Goal: Task Accomplishment & Management: Use online tool/utility

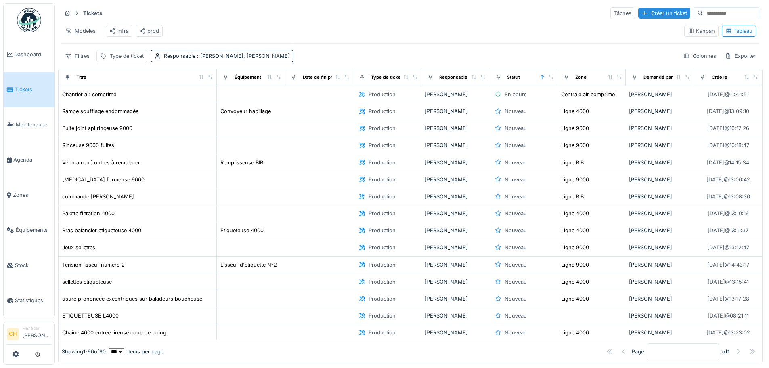
scroll to position [5, 0]
click at [280, 24] on div "Modèles infra prod" at bounding box center [369, 31] width 616 height 18
click at [30, 261] on span "Stock" at bounding box center [33, 265] width 36 height 8
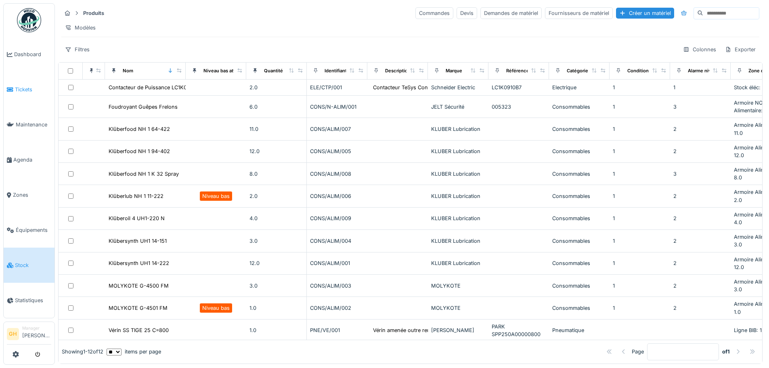
click at [21, 88] on span "Tickets" at bounding box center [33, 90] width 36 height 8
click at [24, 89] on span "Tickets" at bounding box center [33, 90] width 36 height 8
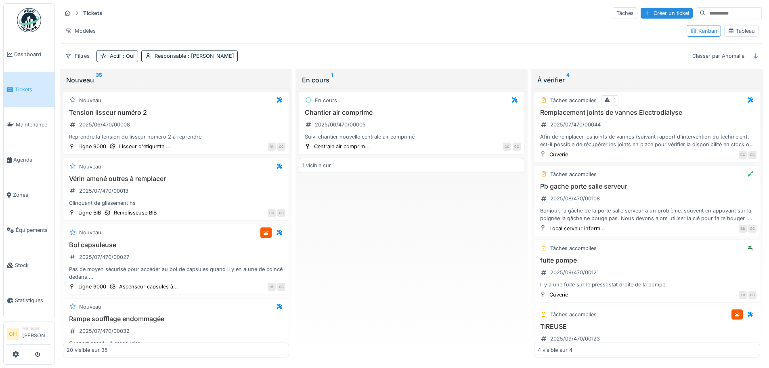
click at [729, 31] on icon at bounding box center [731, 31] width 4 height 4
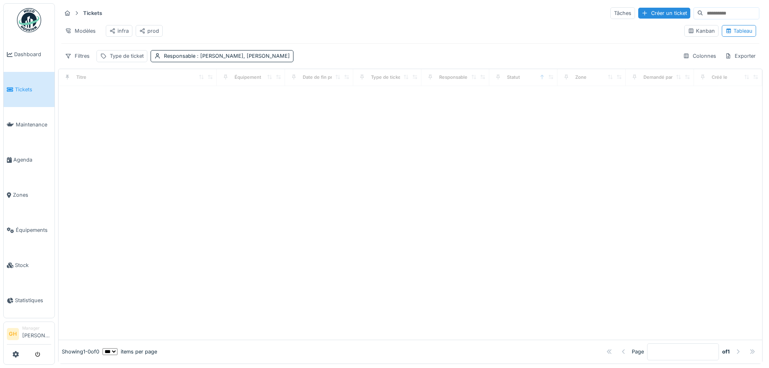
click at [146, 33] on div "prod" at bounding box center [149, 31] width 20 height 8
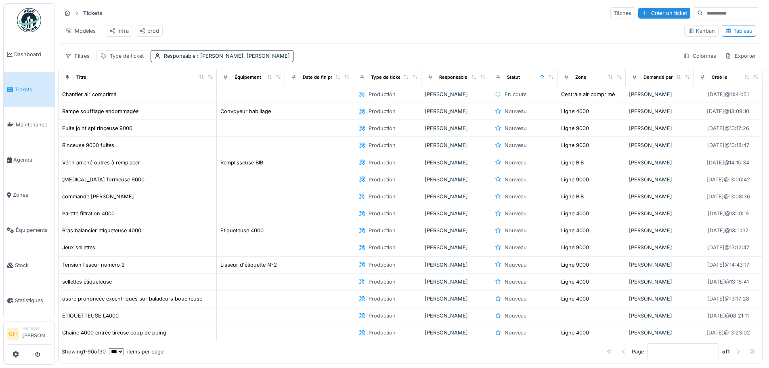
click at [122, 32] on div "infra" at bounding box center [118, 31] width 19 height 8
click at [151, 30] on div "prod" at bounding box center [149, 31] width 20 height 8
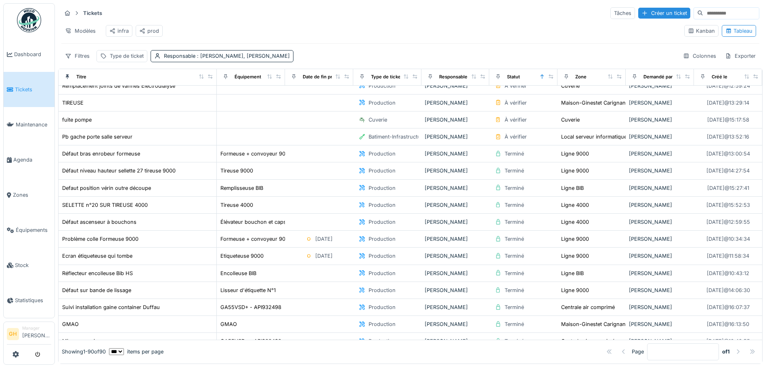
scroll to position [484, 0]
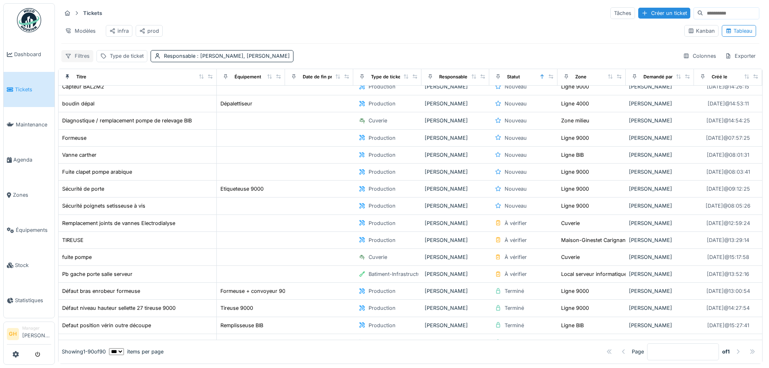
click at [78, 62] on div "Filtres" at bounding box center [77, 56] width 32 height 12
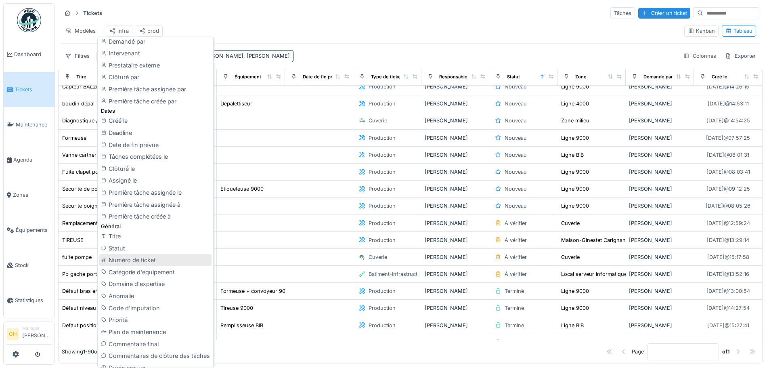
scroll to position [161, 0]
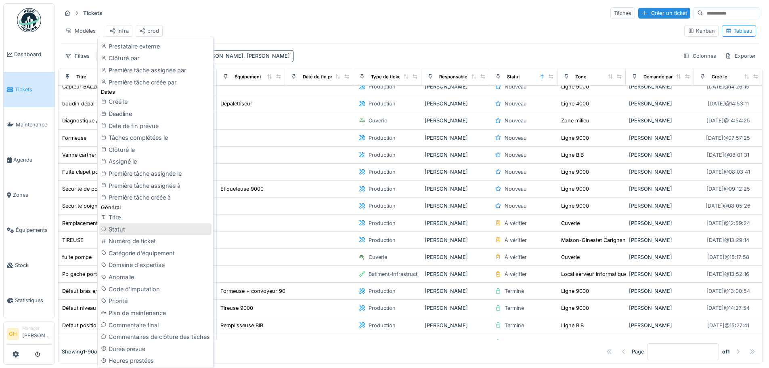
click at [162, 227] on div "Statut" at bounding box center [155, 229] width 112 height 12
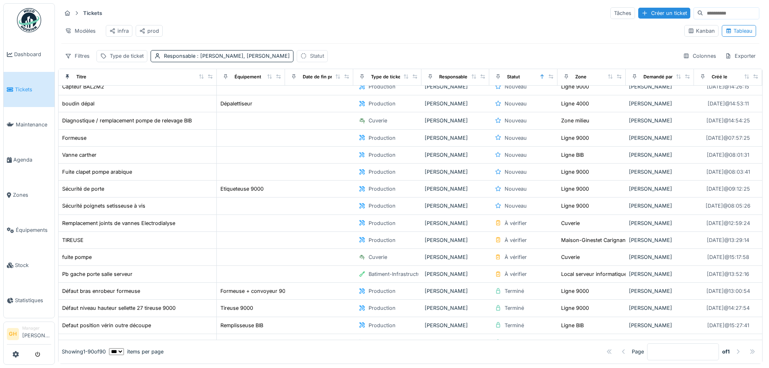
click at [310, 60] on div "Statut" at bounding box center [317, 56] width 14 height 8
click at [336, 100] on div "Statut" at bounding box center [330, 100] width 62 height 9
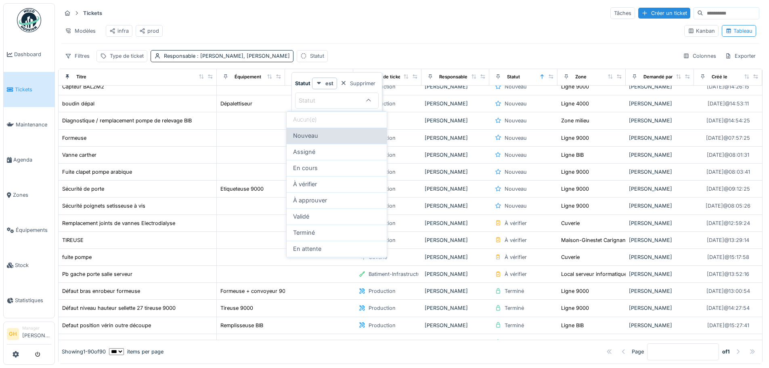
click at [326, 137] on div "Nouveau" at bounding box center [336, 135] width 87 height 9
type input "***"
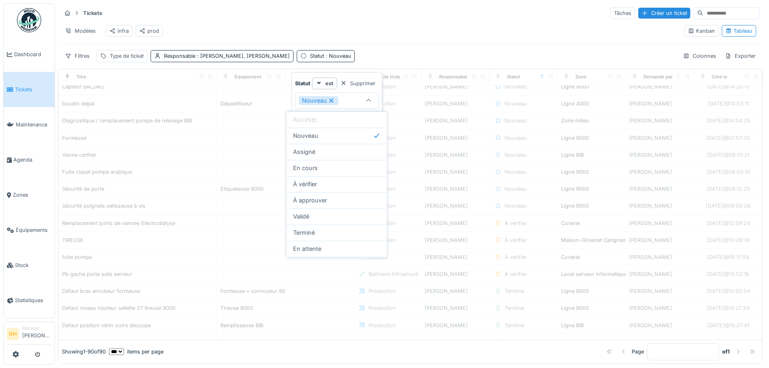
scroll to position [161, 0]
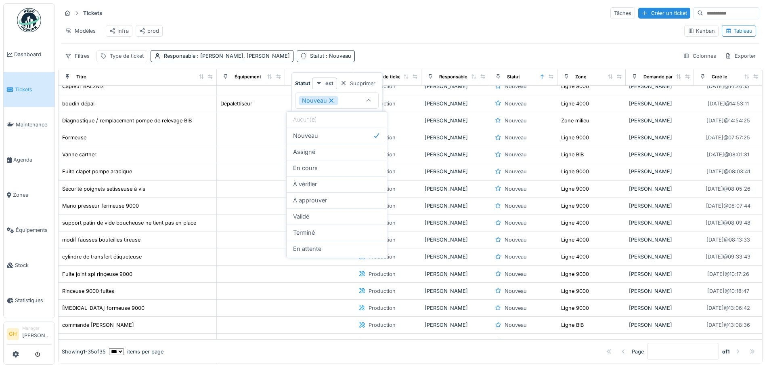
click at [381, 95] on div "Statut est Supprimer Nouveau *** Ajouter une condition" at bounding box center [336, 136] width 91 height 128
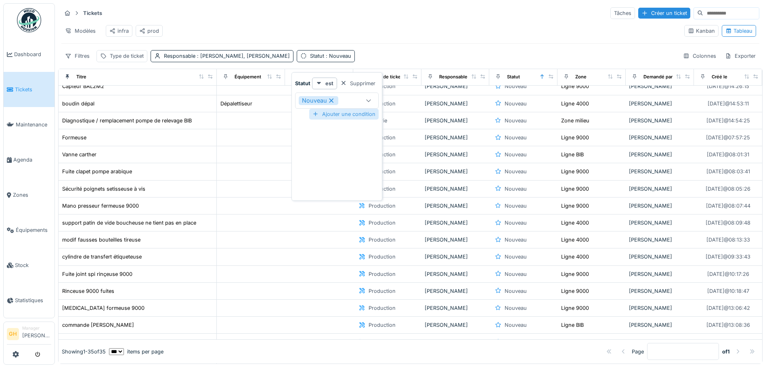
click at [359, 114] on div "Ajouter une condition" at bounding box center [343, 114] width 69 height 11
click at [369, 139] on div at bounding box center [368, 134] width 19 height 15
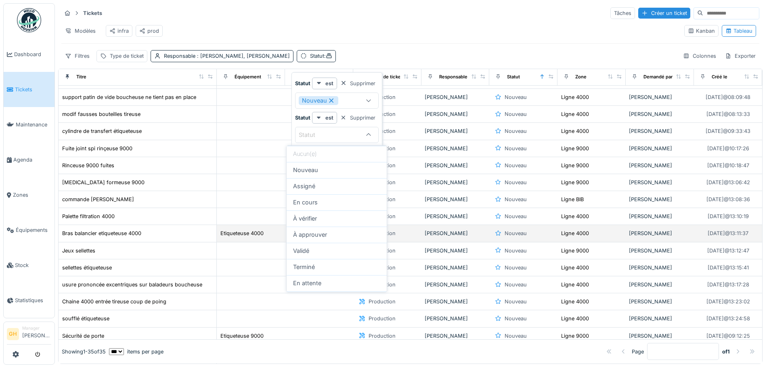
scroll to position [360, 0]
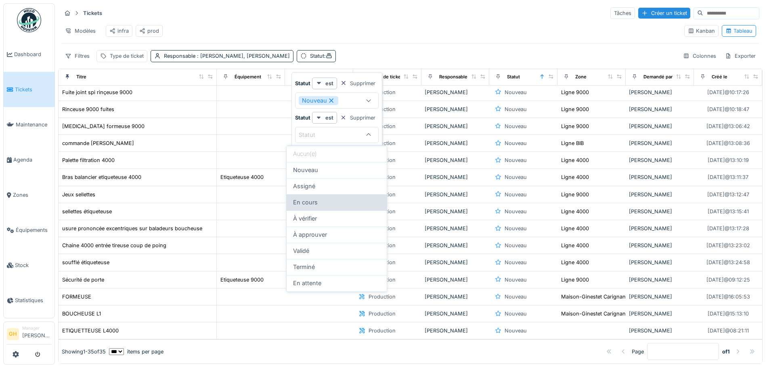
click at [351, 201] on div "En cours" at bounding box center [336, 202] width 87 height 9
type input "*******"
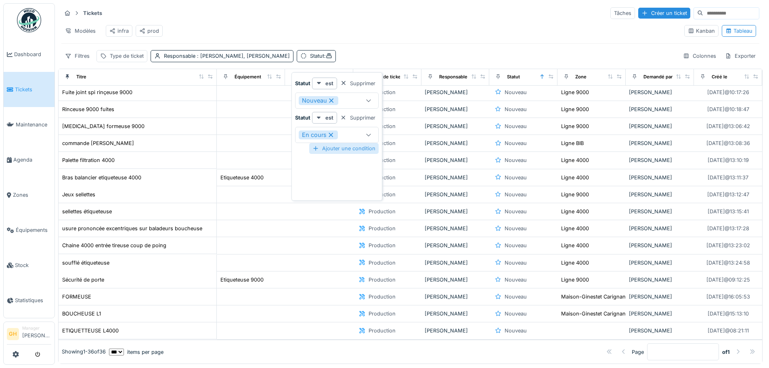
click at [361, 152] on div "Ajouter une condition" at bounding box center [343, 148] width 69 height 11
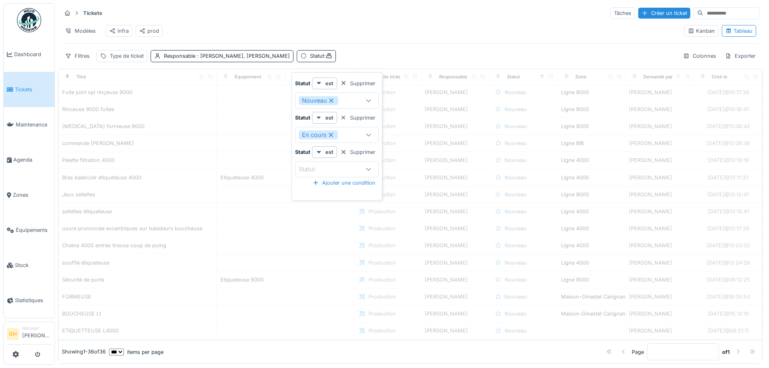
click at [345, 163] on div "Statut" at bounding box center [337, 169] width 84 height 16
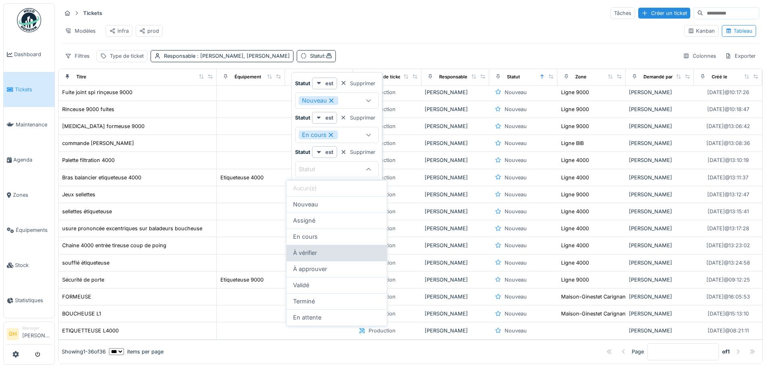
click at [332, 252] on div "À vérifier" at bounding box center [336, 252] width 87 height 9
type input "****"
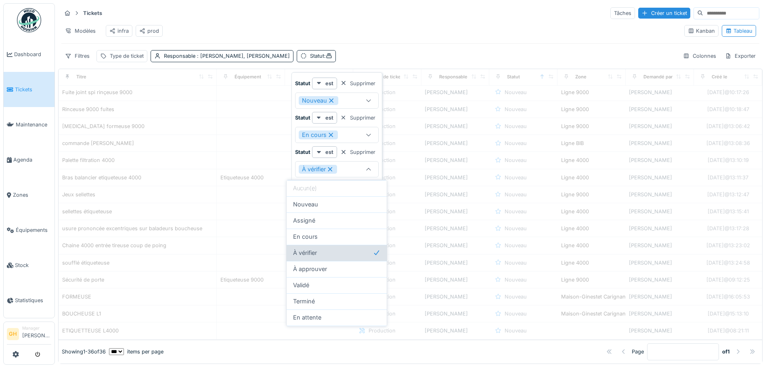
scroll to position [0, 0]
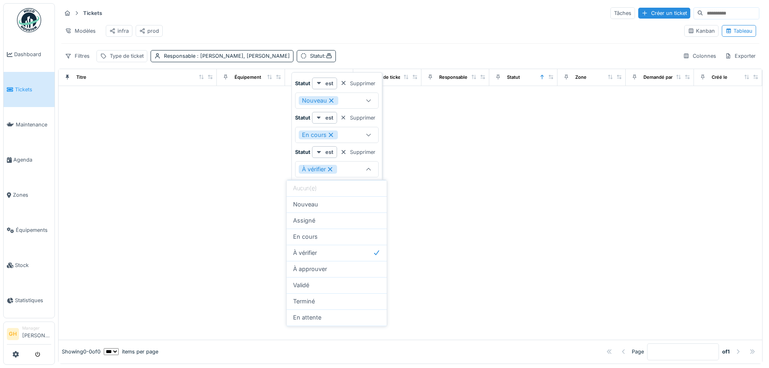
click at [447, 204] on div at bounding box center [409, 212] width 703 height 253
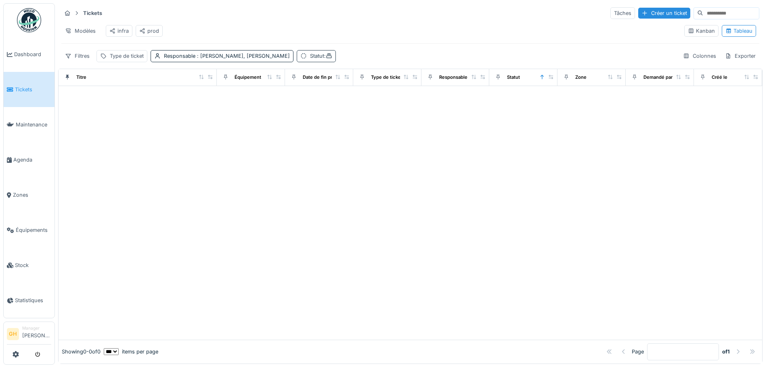
click at [313, 59] on div "Statut :" at bounding box center [321, 56] width 22 height 8
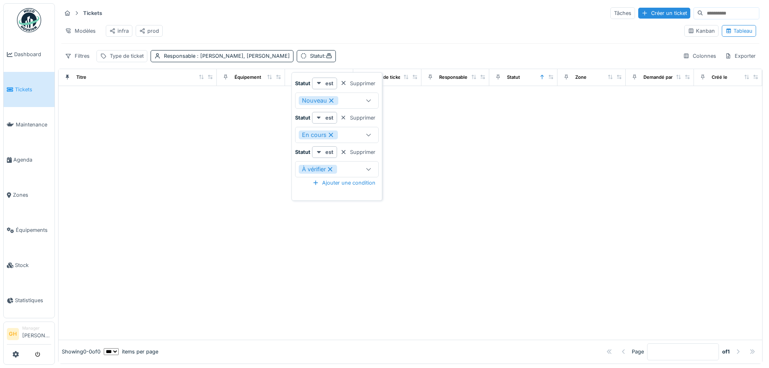
click at [330, 98] on icon at bounding box center [331, 101] width 7 height 6
click at [344, 81] on div at bounding box center [343, 83] width 6 height 8
type input "*******"
type input "****"
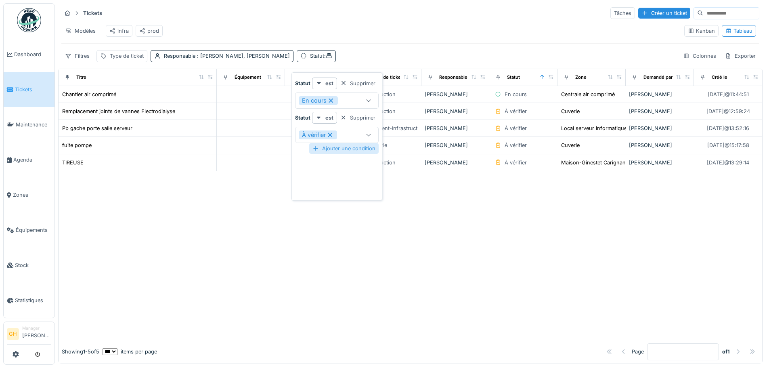
click at [349, 148] on div "Ajouter une condition" at bounding box center [343, 148] width 69 height 11
click at [335, 167] on div "Statut" at bounding box center [330, 169] width 62 height 9
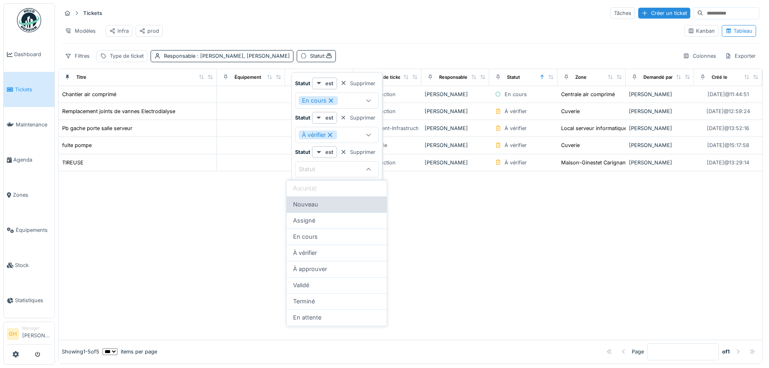
click at [334, 206] on div "Nouveau" at bounding box center [336, 204] width 87 height 9
type input "***"
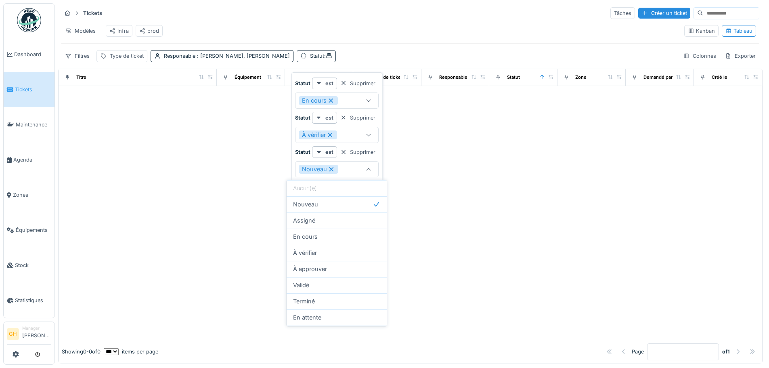
click at [403, 190] on div at bounding box center [409, 212] width 703 height 253
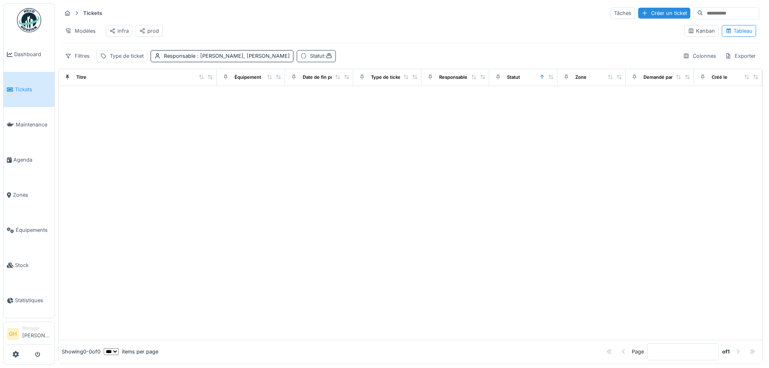
click at [311, 62] on div "Statut :" at bounding box center [316, 56] width 39 height 12
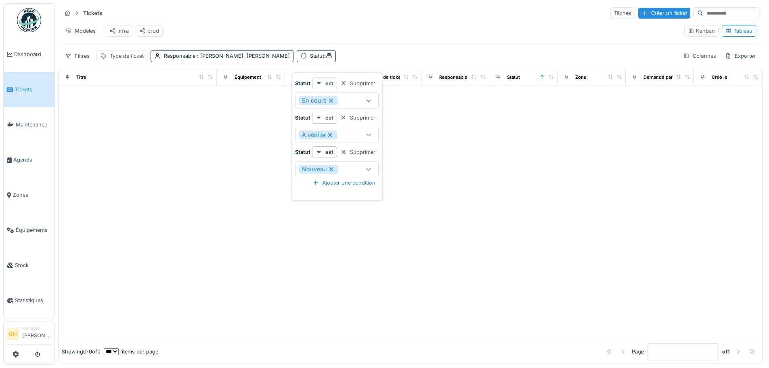
click at [346, 191] on div "Statut est Supprimer En cours ******* Statut est Supprimer À vérifier **** Stat…" at bounding box center [336, 137] width 87 height 121
click at [349, 152] on div "Supprimer" at bounding box center [358, 151] width 42 height 11
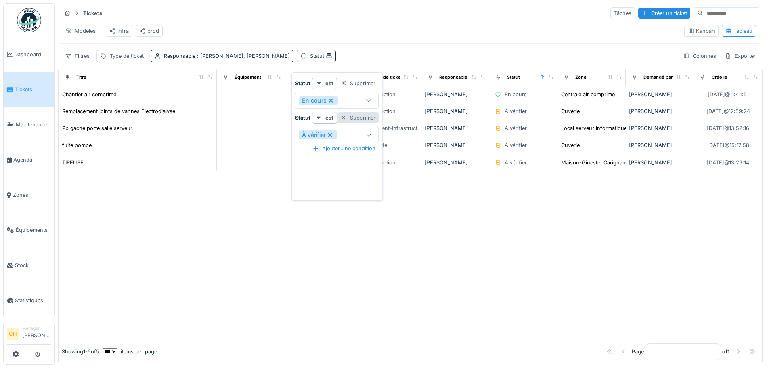
click at [347, 115] on div "Supprimer" at bounding box center [358, 117] width 42 height 11
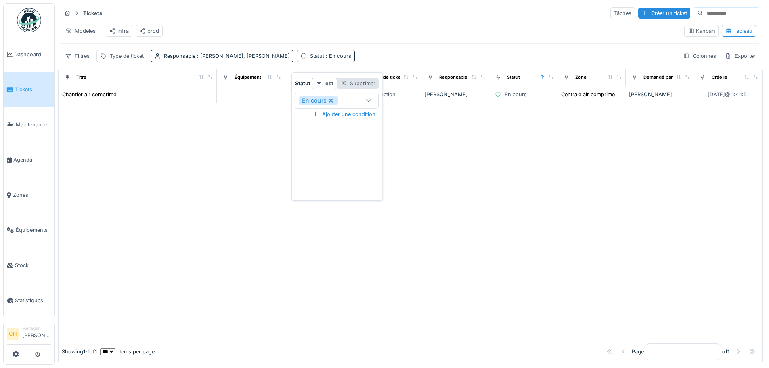
click at [347, 82] on div "Supprimer" at bounding box center [358, 83] width 42 height 11
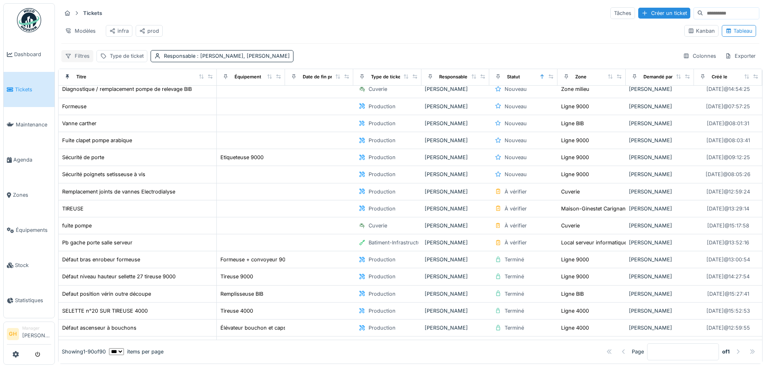
scroll to position [403, 0]
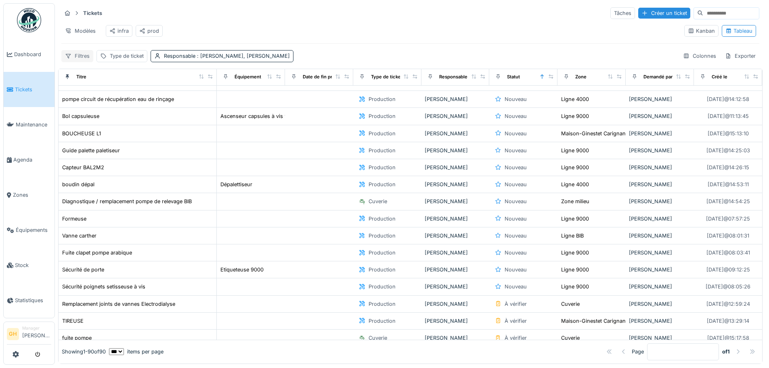
click at [80, 57] on div "Filtres" at bounding box center [77, 56] width 32 height 12
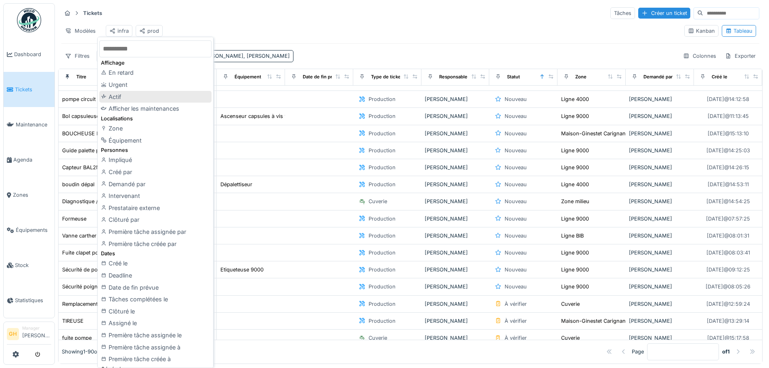
click at [152, 96] on div "Actif" at bounding box center [155, 97] width 112 height 12
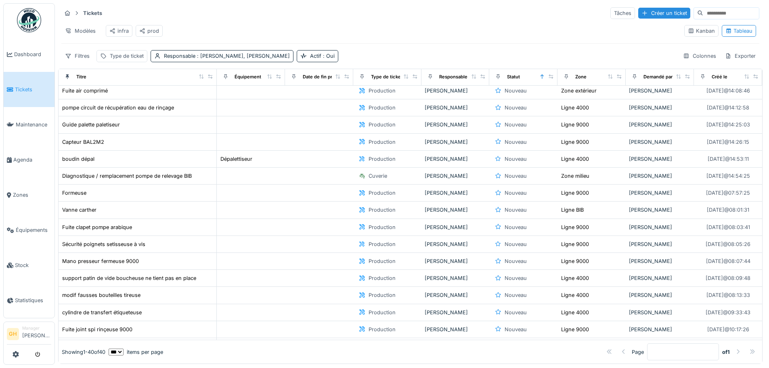
scroll to position [0, 0]
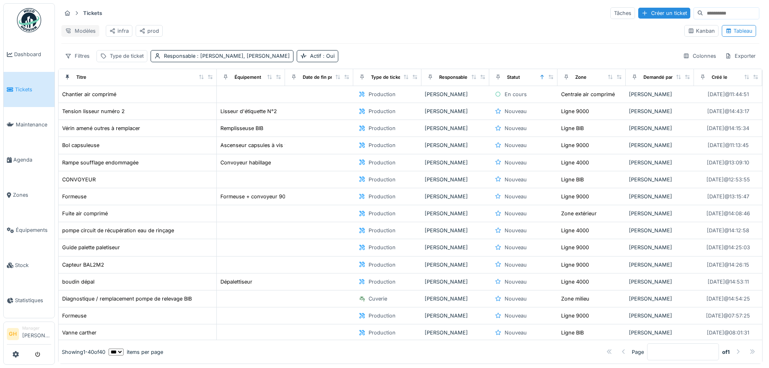
click at [84, 32] on div "Modèles" at bounding box center [80, 31] width 38 height 12
click at [104, 63] on div "Remplacer le modèle" at bounding box center [96, 61] width 67 height 12
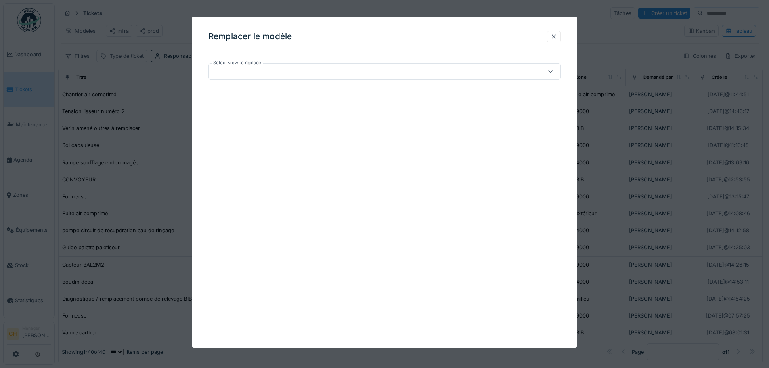
click at [272, 75] on div at bounding box center [364, 71] width 304 height 9
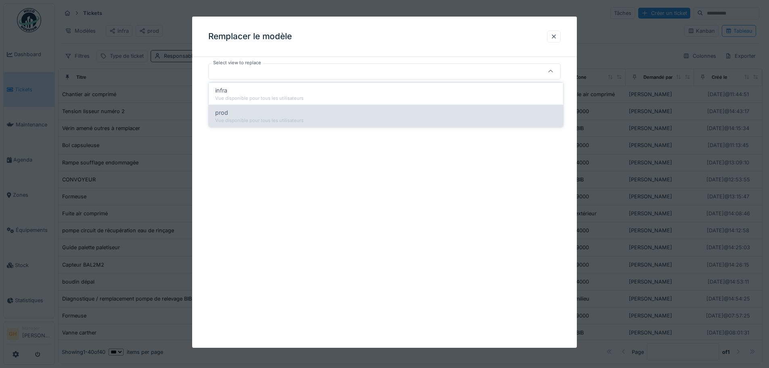
click at [272, 114] on div "prod" at bounding box center [385, 112] width 341 height 9
type input "*****"
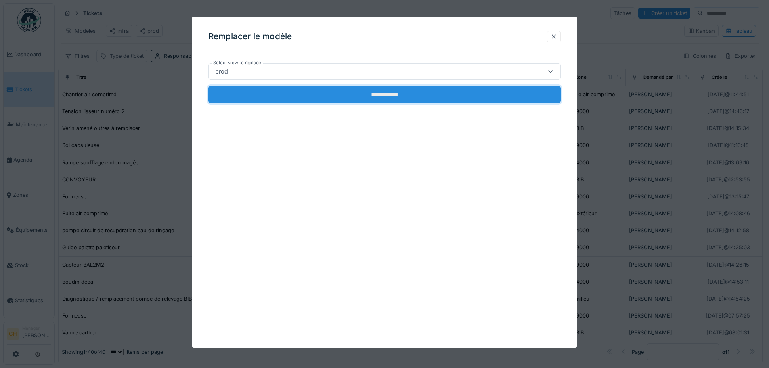
click at [328, 96] on input "**********" at bounding box center [384, 94] width 352 height 17
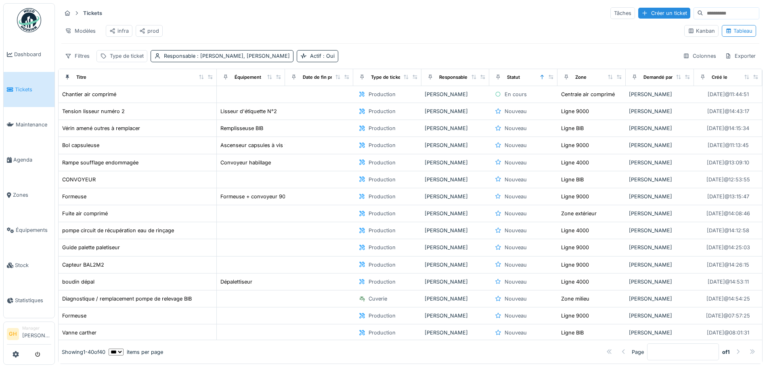
click at [128, 32] on div "infra" at bounding box center [118, 31] width 19 height 8
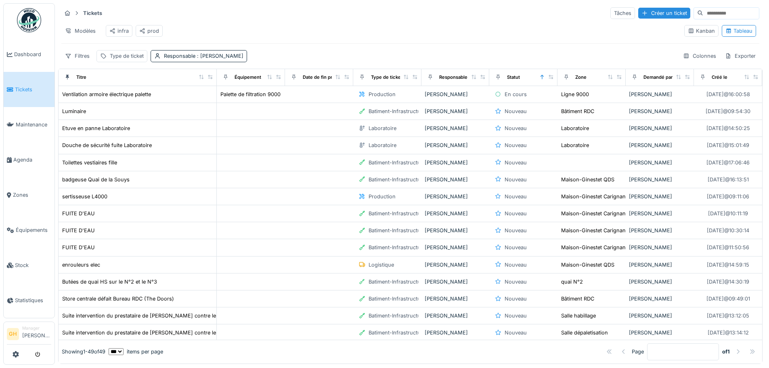
click at [155, 34] on div "prod" at bounding box center [149, 31] width 20 height 8
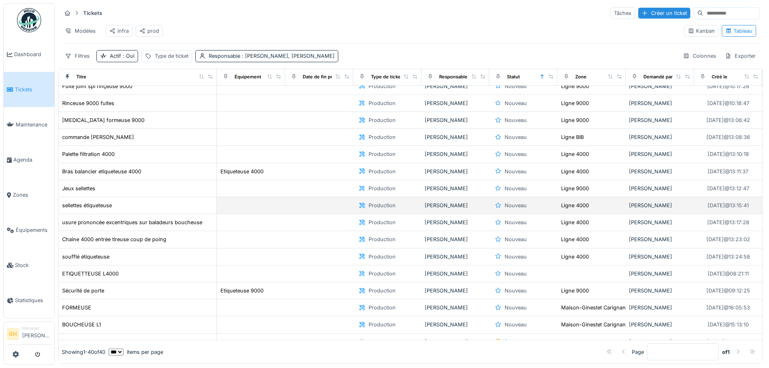
scroll to position [365, 0]
